Goal: Navigation & Orientation: Find specific page/section

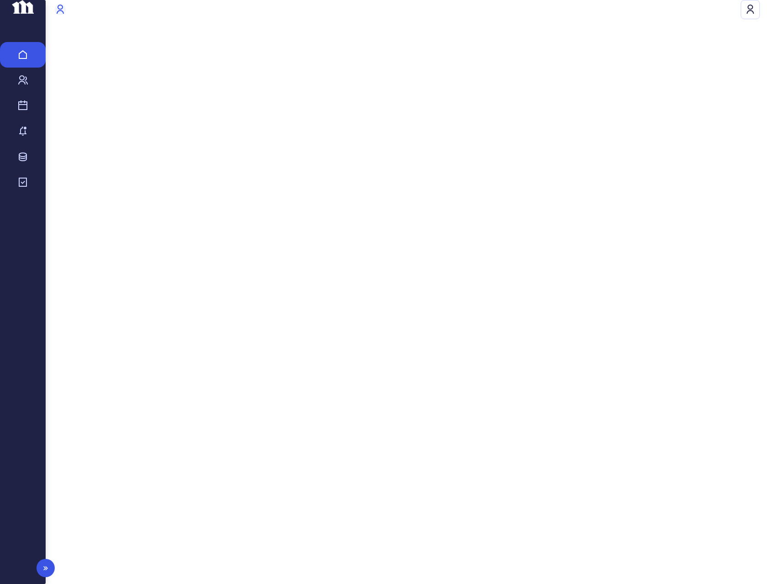
click at [25, 86] on icon at bounding box center [22, 80] width 11 height 11
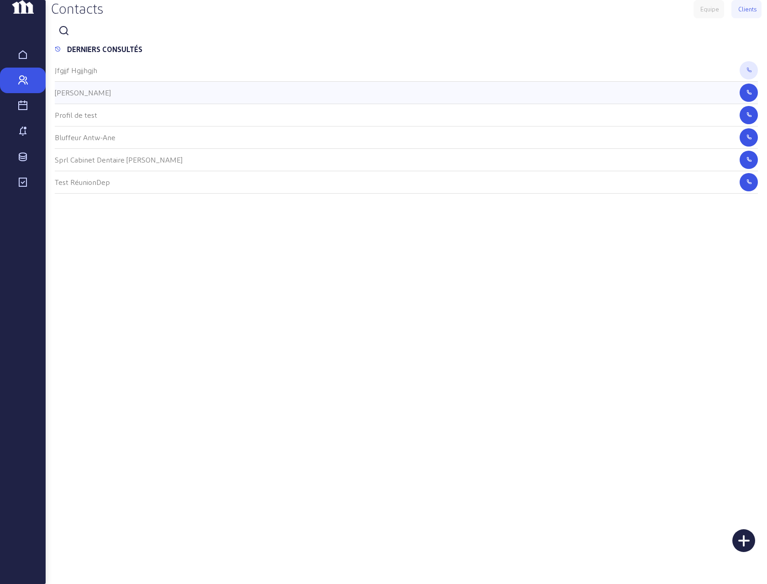
click at [86, 97] on cam-list-title "[PERSON_NAME]" at bounding box center [83, 92] width 56 height 9
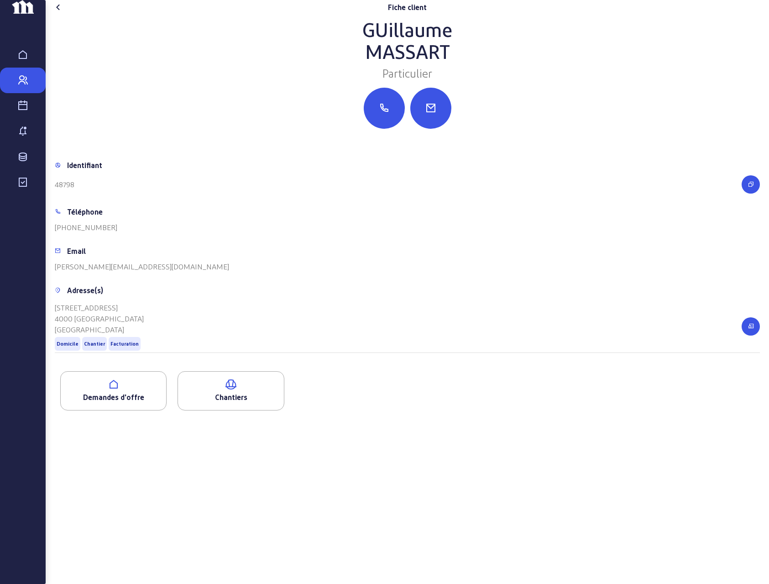
click at [120, 410] on div "Demandes d'offre" at bounding box center [113, 390] width 106 height 39
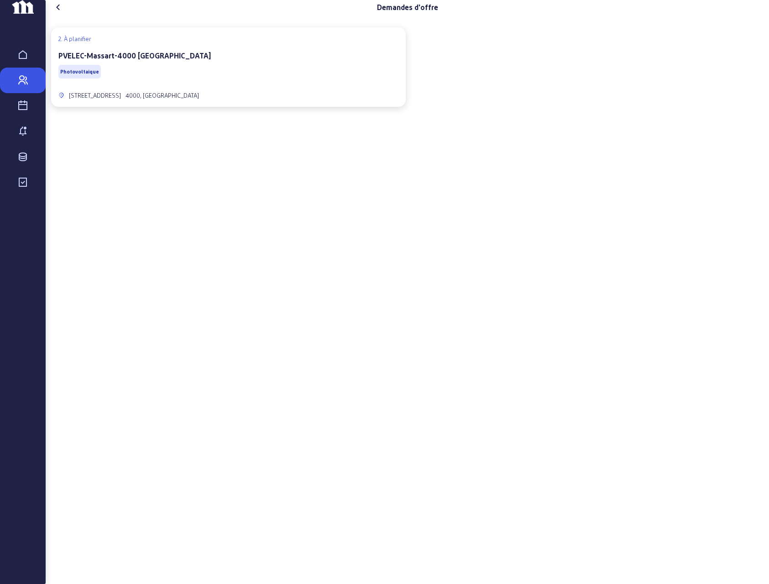
click at [191, 61] on div "PVELEC-Massart-4000 [GEOGRAPHIC_DATA]" at bounding box center [228, 55] width 340 height 11
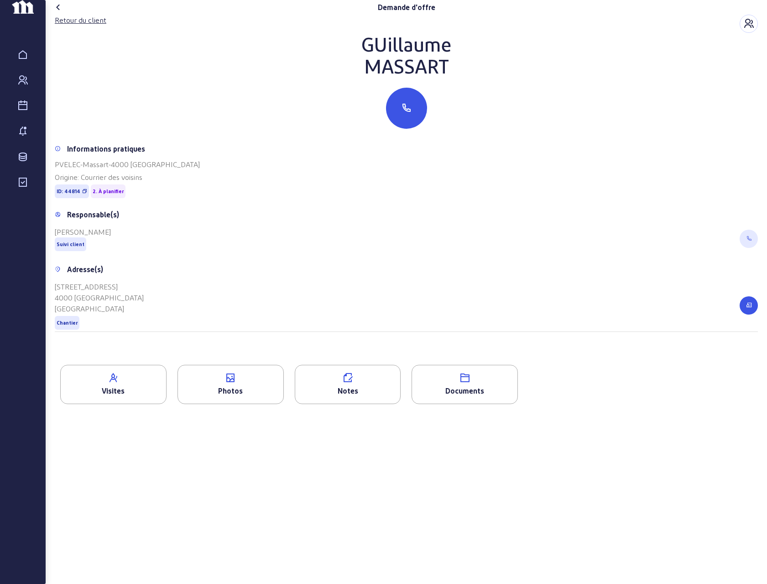
click at [212, 383] on icon at bounding box center [230, 377] width 105 height 11
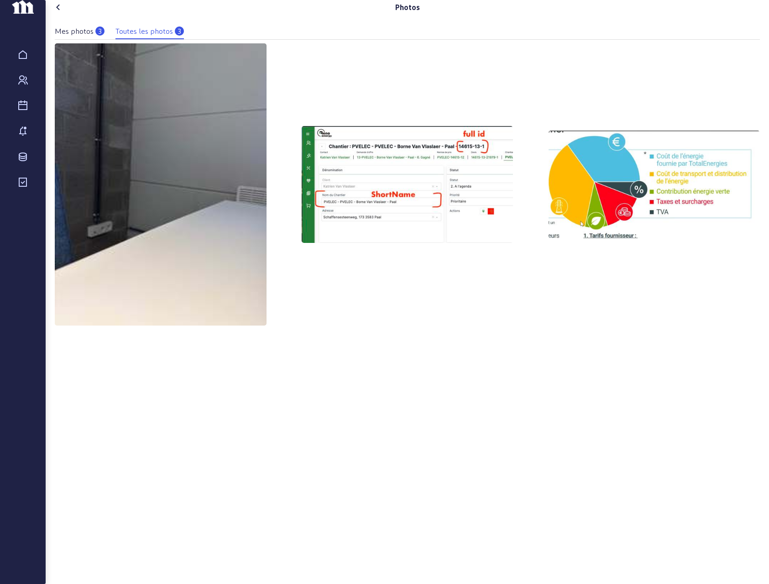
click at [56, 13] on icon at bounding box center [58, 7] width 11 height 11
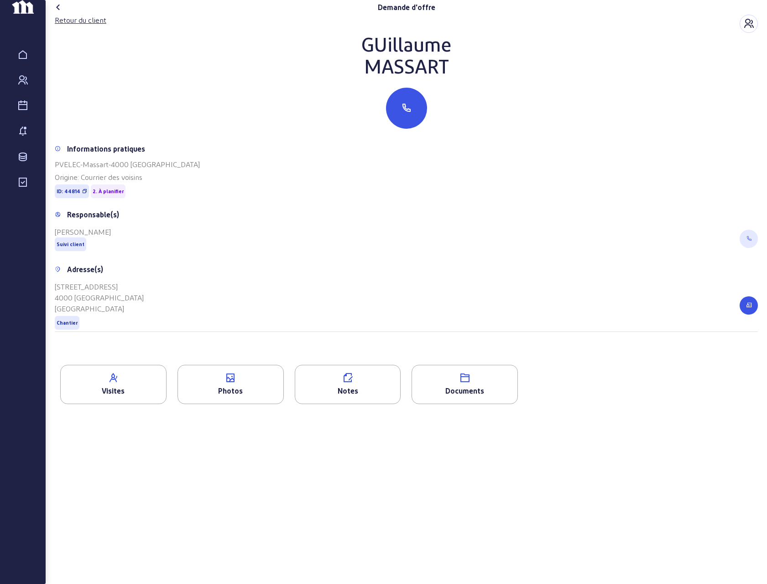
click at [59, 13] on icon at bounding box center [58, 7] width 11 height 11
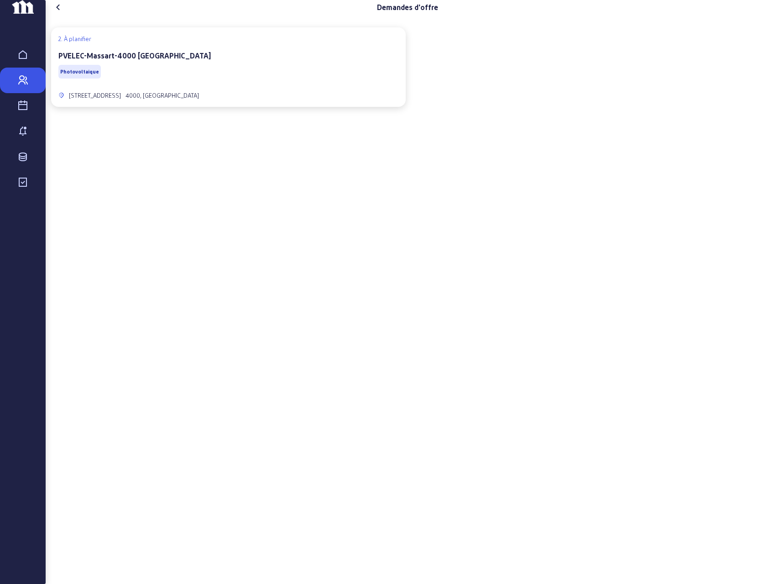
click at [59, 13] on icon at bounding box center [58, 7] width 11 height 11
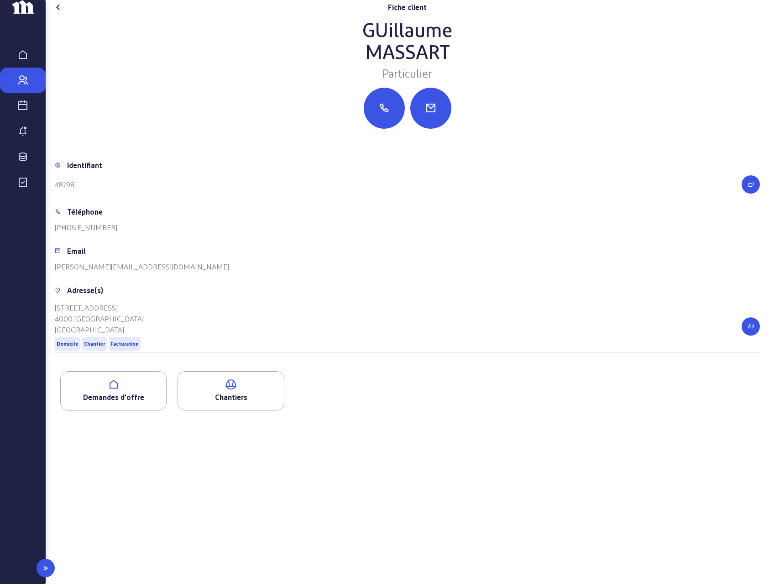
click at [16, 111] on div "Visites" at bounding box center [23, 105] width 37 height 11
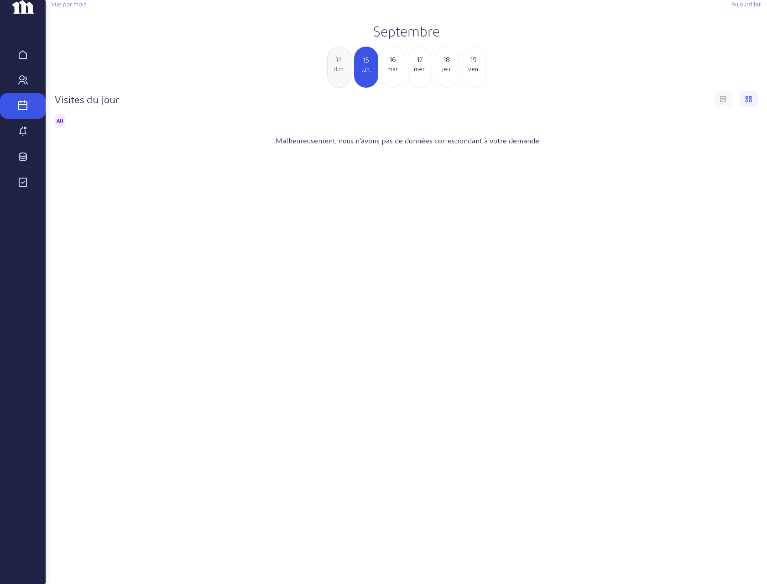
click at [402, 39] on h2 "Septembre" at bounding box center [406, 31] width 710 height 16
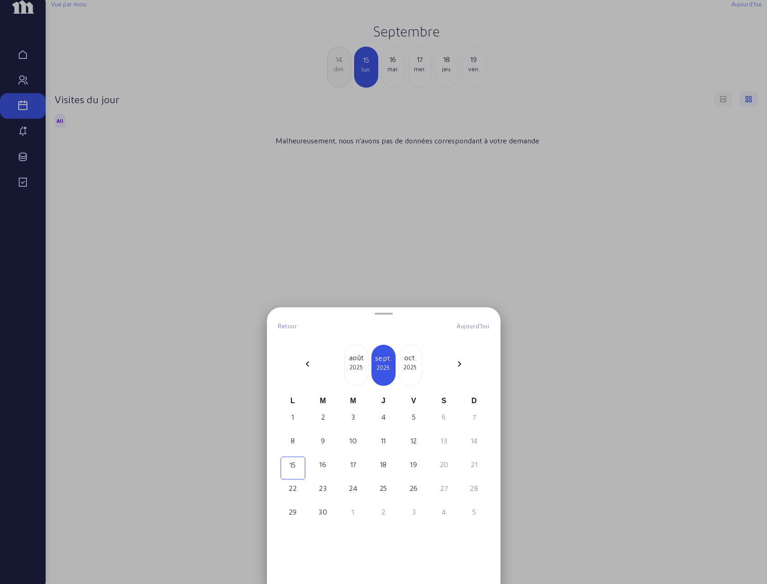
click at [300, 363] on div "chevron_left" at bounding box center [308, 365] width 22 height 14
click at [301, 363] on div "chevron_left" at bounding box center [308, 365] width 22 height 14
click at [347, 444] on div "7" at bounding box center [353, 440] width 23 height 11
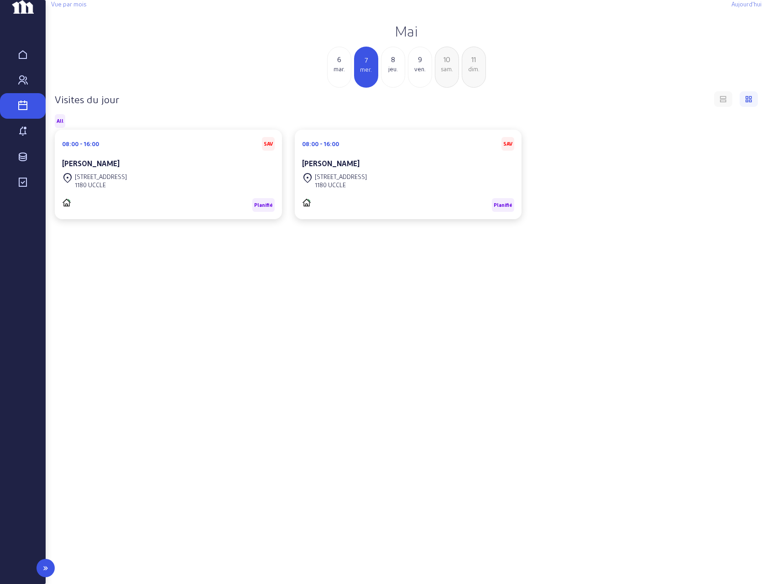
click at [29, 137] on div "Relances" at bounding box center [23, 131] width 37 height 11
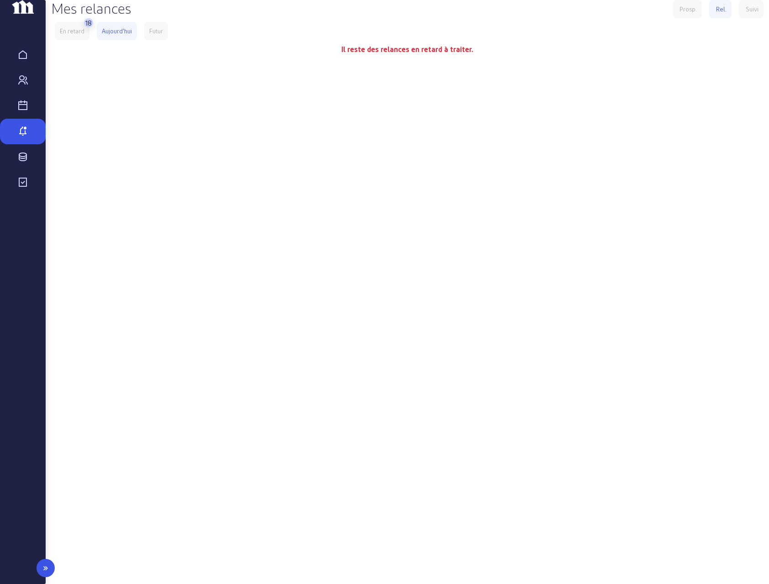
click at [25, 111] on icon at bounding box center [22, 105] width 11 height 11
